Goal: Navigation & Orientation: Understand site structure

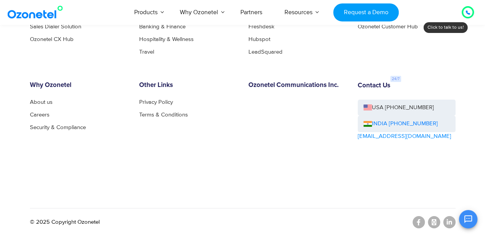
scroll to position [4167, 0]
click at [35, 104] on link "About us" at bounding box center [43, 102] width 27 height 6
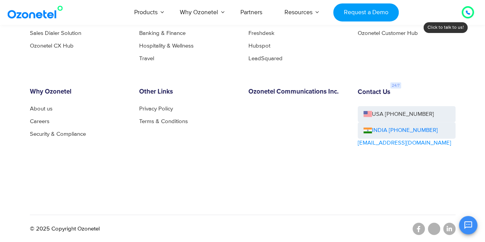
scroll to position [852, 0]
click at [446, 228] on div "OK Ozonetel Bot Ozonetel recognized as a Leader by G2 for CCAAS ​ 0" at bounding box center [395, 224] width 166 height 20
click at [450, 229] on div "OK Ozonetel Bot Ozonetel recognized as a Leader by G2 for CCAAS ​ 0" at bounding box center [395, 224] width 166 height 20
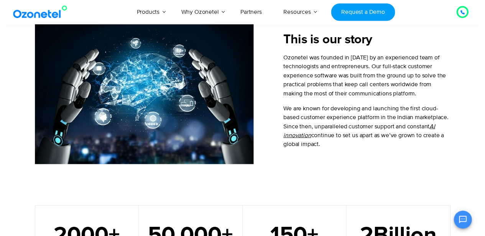
scroll to position [0, 0]
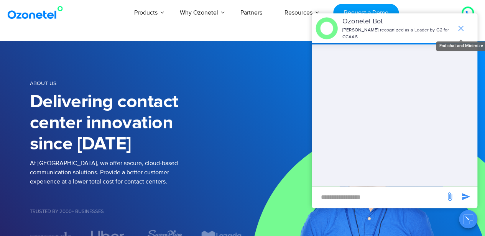
click at [459, 26] on icon "end chat or minimize" at bounding box center [460, 28] width 9 height 9
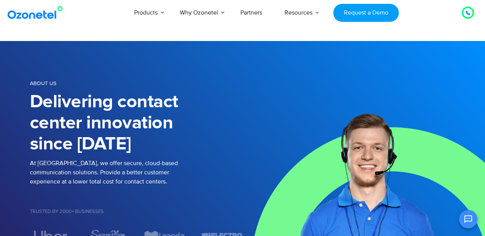
click at [20, 18] on img at bounding box center [37, 13] width 62 height 14
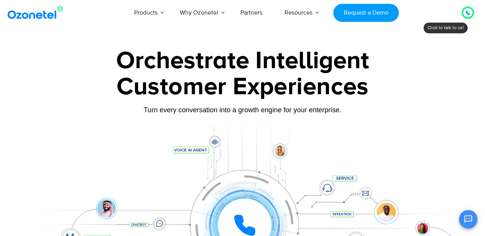
click at [20, 65] on div at bounding box center [242, 171] width 485 height 261
click at [42, 17] on img at bounding box center [37, 13] width 62 height 14
click at [49, 58] on div "Orchestrate Intelligent" at bounding box center [243, 61] width 426 height 25
click at [248, 15] on link "Partners" at bounding box center [251, 12] width 44 height 25
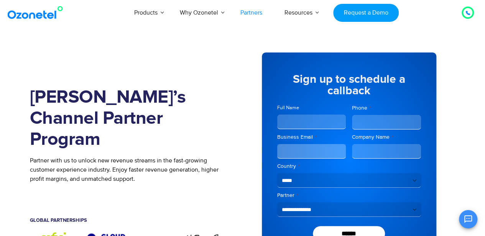
click at [55, 13] on img at bounding box center [37, 13] width 62 height 14
